Goal: Transaction & Acquisition: Obtain resource

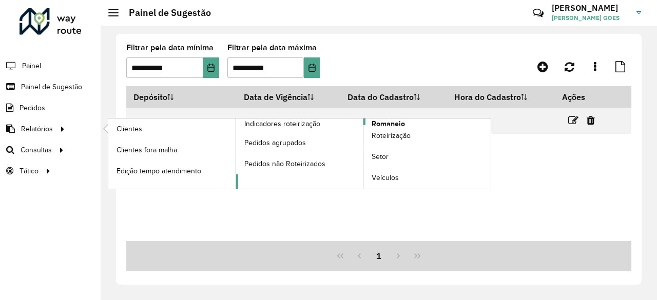
click at [400, 119] on span "Romaneio" at bounding box center [388, 124] width 33 height 11
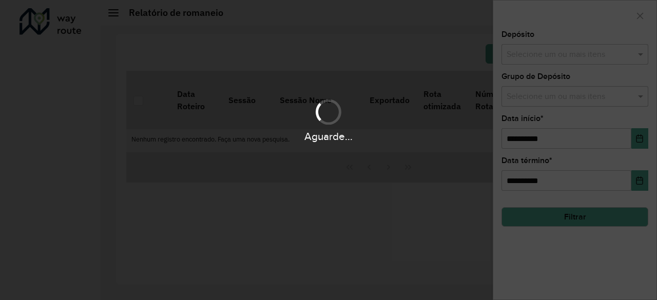
click at [382, 126] on div "Aguarde..." at bounding box center [328, 120] width 657 height 49
click at [379, 114] on div "Aguarde..." at bounding box center [328, 120] width 657 height 49
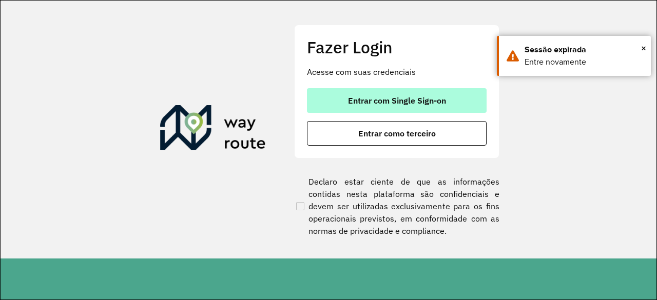
click at [444, 98] on span "Entrar com Single Sign-on" at bounding box center [397, 101] width 98 height 8
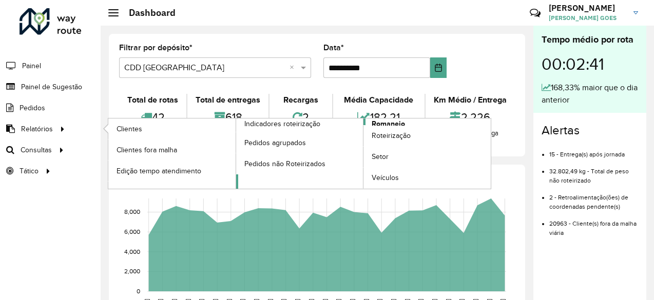
click at [390, 122] on span "Romaneio" at bounding box center [388, 124] width 33 height 11
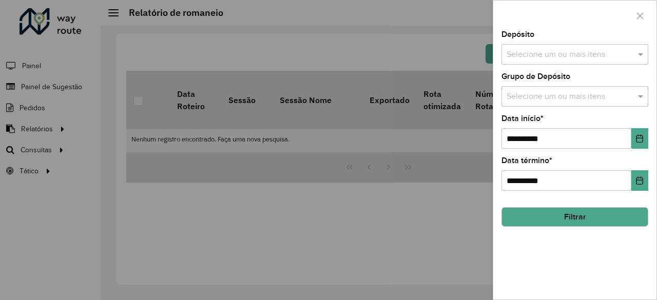
click at [586, 51] on input "text" at bounding box center [569, 55] width 131 height 12
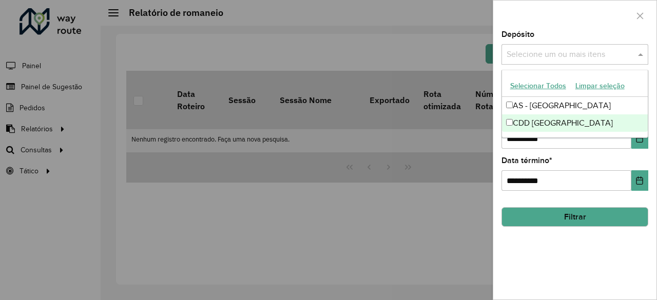
click at [543, 121] on div "CDD [GEOGRAPHIC_DATA]" at bounding box center [575, 123] width 146 height 17
click at [604, 260] on div "**********" at bounding box center [575, 165] width 163 height 269
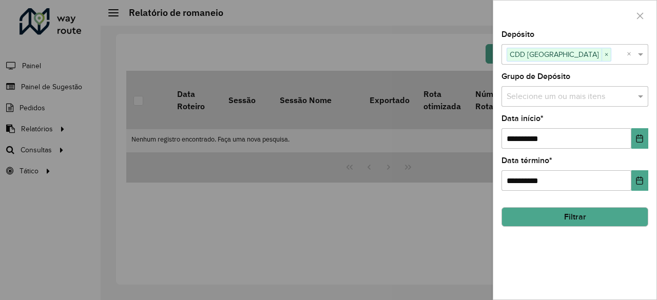
click at [596, 107] on div "**********" at bounding box center [575, 165] width 163 height 269
click at [597, 96] on input "text" at bounding box center [569, 97] width 131 height 12
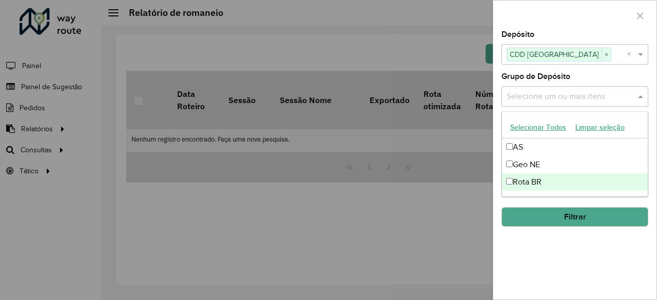
click at [531, 175] on div "Rota BR" at bounding box center [575, 182] width 146 height 17
click at [543, 226] on div "**********" at bounding box center [575, 165] width 163 height 269
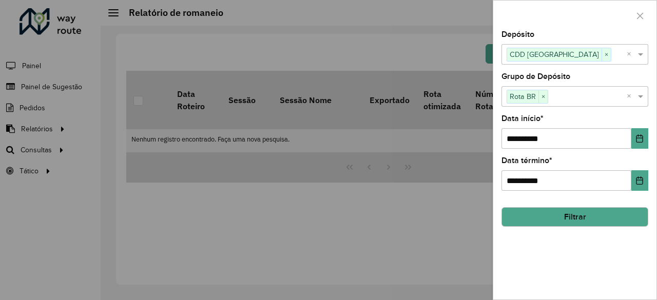
click at [554, 217] on button "Filtrar" at bounding box center [575, 218] width 147 height 20
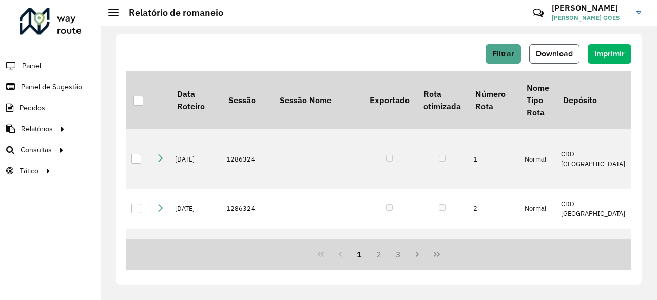
click at [549, 53] on span "Download" at bounding box center [554, 53] width 37 height 9
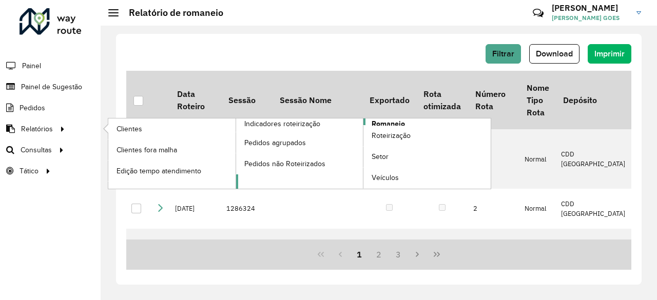
click at [383, 120] on span "Romaneio" at bounding box center [388, 124] width 33 height 11
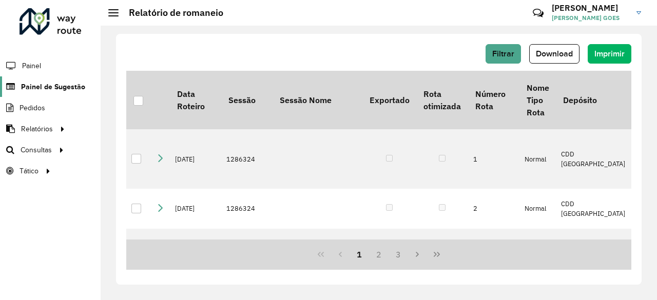
click at [76, 87] on span "Painel de Sugestão" at bounding box center [53, 87] width 64 height 11
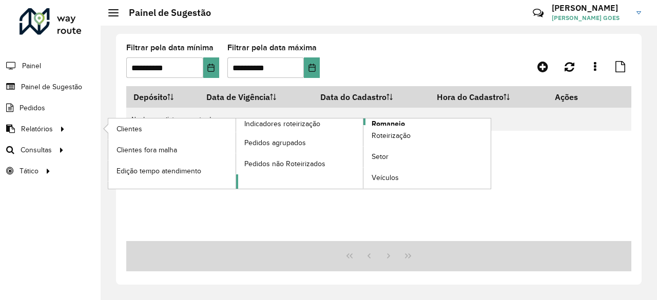
click at [375, 119] on span "Romaneio" at bounding box center [388, 124] width 33 height 11
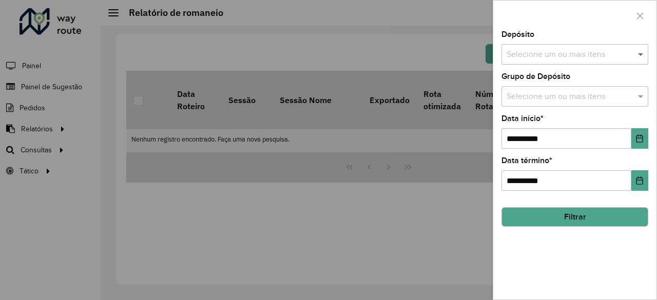
click at [644, 52] on span at bounding box center [642, 54] width 13 height 12
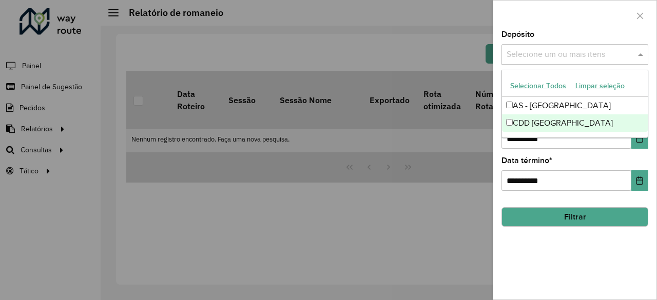
click at [556, 125] on div "CDD [GEOGRAPHIC_DATA]" at bounding box center [575, 123] width 146 height 17
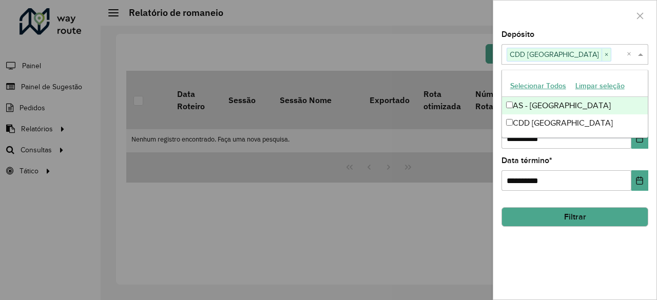
click at [567, 19] on div at bounding box center [575, 16] width 163 height 30
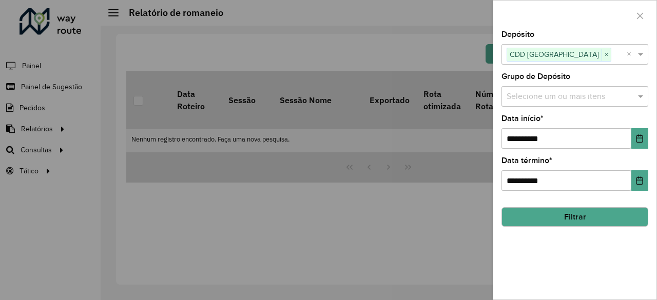
click at [629, 101] on input "text" at bounding box center [569, 97] width 131 height 12
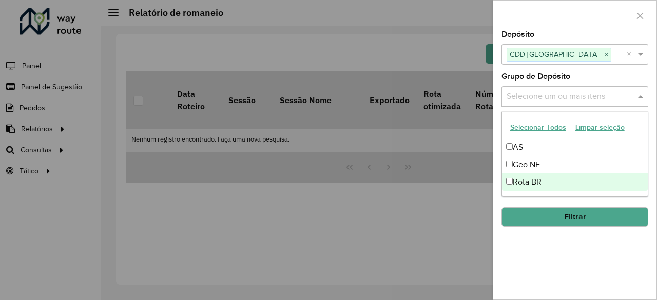
click at [526, 182] on div "Rota BR" at bounding box center [575, 182] width 146 height 17
click at [583, 269] on div "**********" at bounding box center [575, 165] width 163 height 269
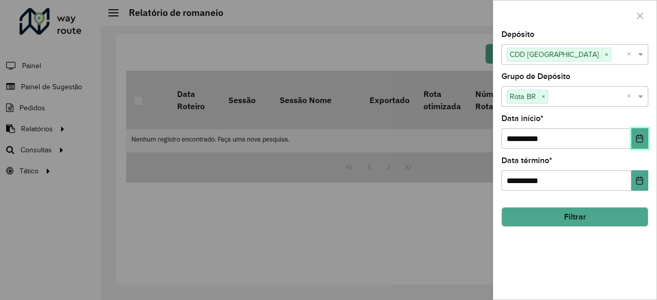
click at [641, 135] on icon "Choose Date" at bounding box center [640, 139] width 7 height 8
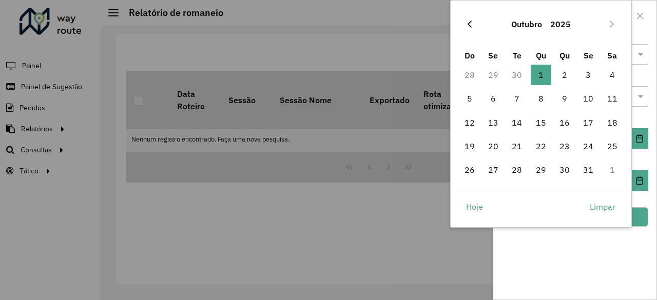
click at [471, 29] on button "Previous Month" at bounding box center [470, 24] width 16 height 16
click at [548, 77] on span "3" at bounding box center [541, 75] width 21 height 21
type input "**********"
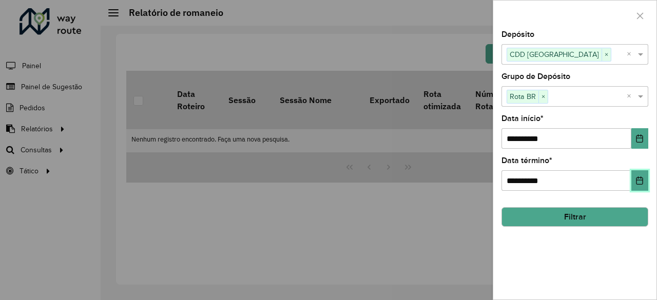
click at [641, 177] on icon "Choose Date" at bounding box center [640, 181] width 8 height 8
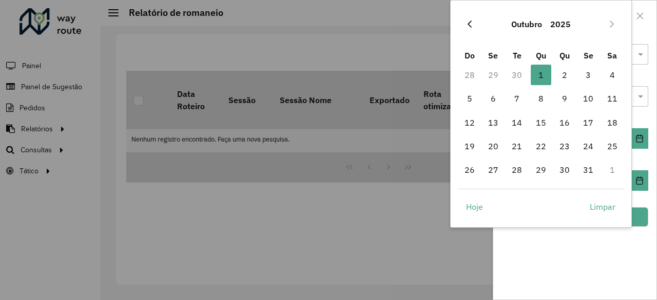
click at [466, 25] on button "Previous Month" at bounding box center [470, 24] width 16 height 16
click at [541, 77] on span "3" at bounding box center [541, 75] width 21 height 21
type input "**********"
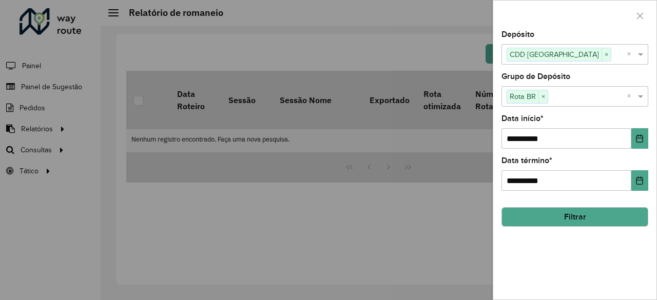
click at [585, 268] on div "**********" at bounding box center [575, 165] width 163 height 269
click at [589, 222] on button "Filtrar" at bounding box center [575, 218] width 147 height 20
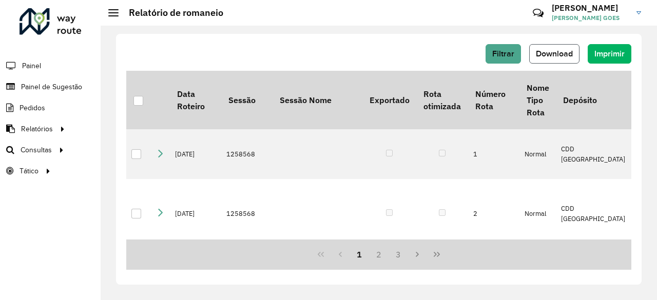
click at [558, 50] on span "Download" at bounding box center [554, 53] width 37 height 9
drag, startPoint x: 413, startPoint y: 46, endPoint x: 451, endPoint y: 55, distance: 39.1
click at [413, 46] on div "Filtrar Download Imprimir" at bounding box center [378, 54] width 505 height 20
click at [571, 55] on span "Download" at bounding box center [554, 53] width 37 height 9
